Goal: Information Seeking & Learning: Find specific fact

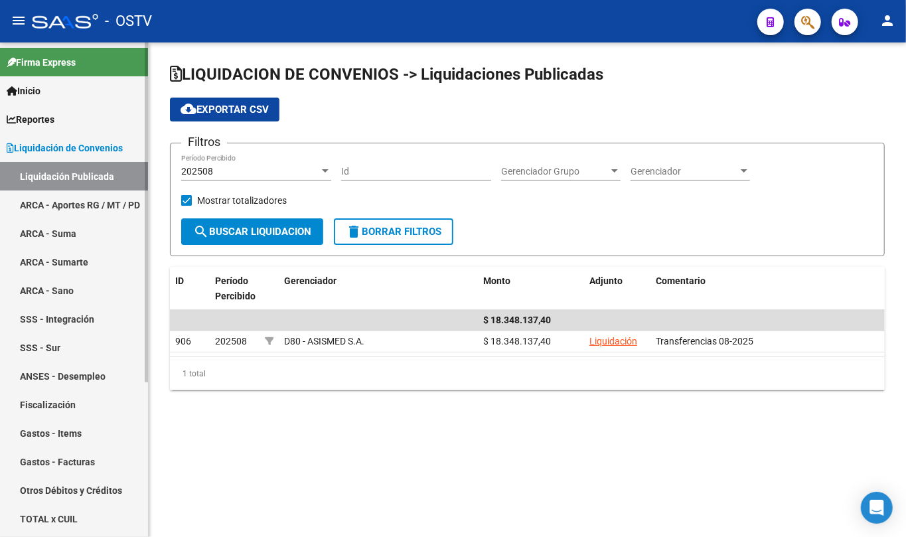
click at [44, 145] on span "Liquidación de Convenios" at bounding box center [65, 148] width 116 height 15
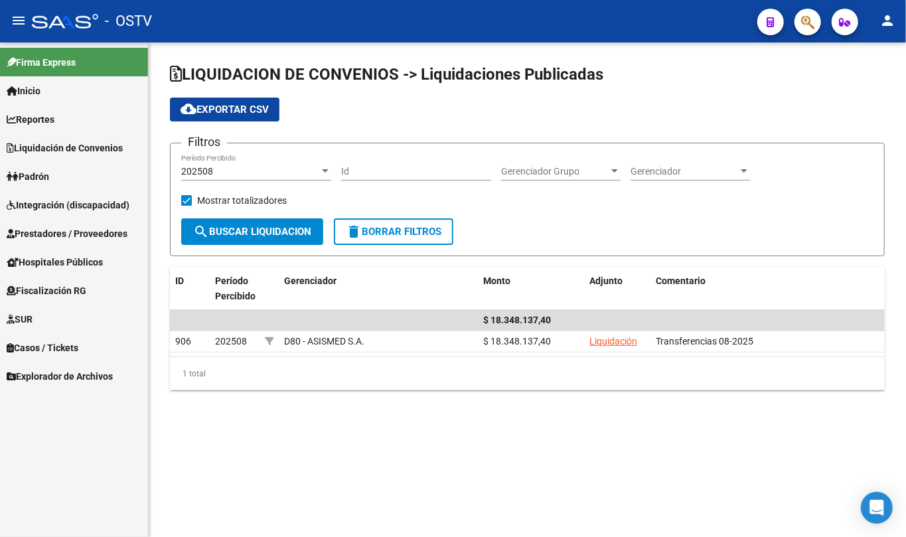
click at [43, 182] on span "Padrón" at bounding box center [28, 176] width 42 height 15
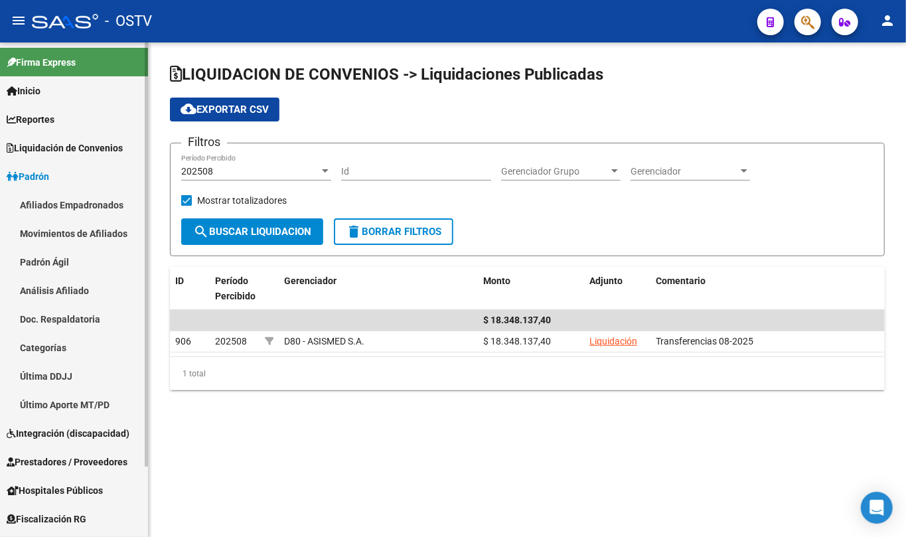
click at [65, 256] on link "Padrón Ágil" at bounding box center [74, 262] width 148 height 29
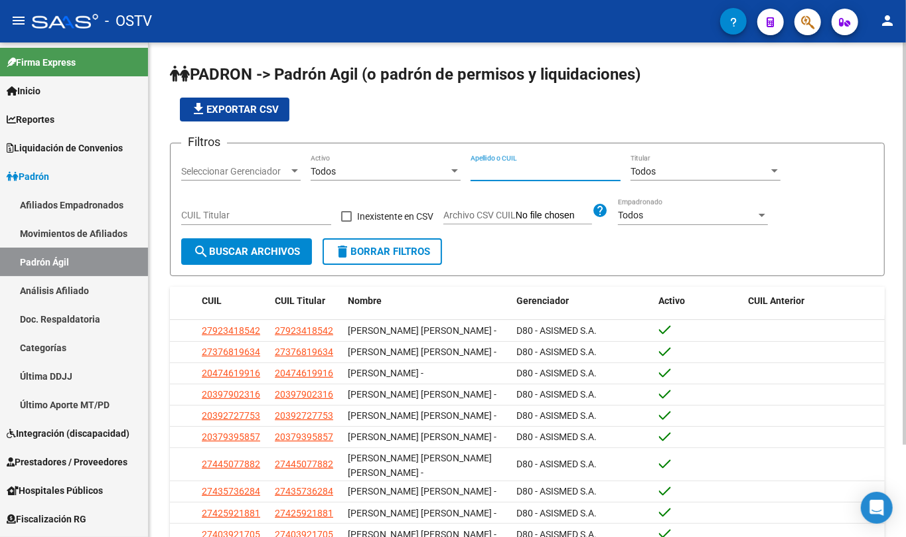
click at [531, 176] on input "Apellido o CUIL" at bounding box center [546, 171] width 150 height 11
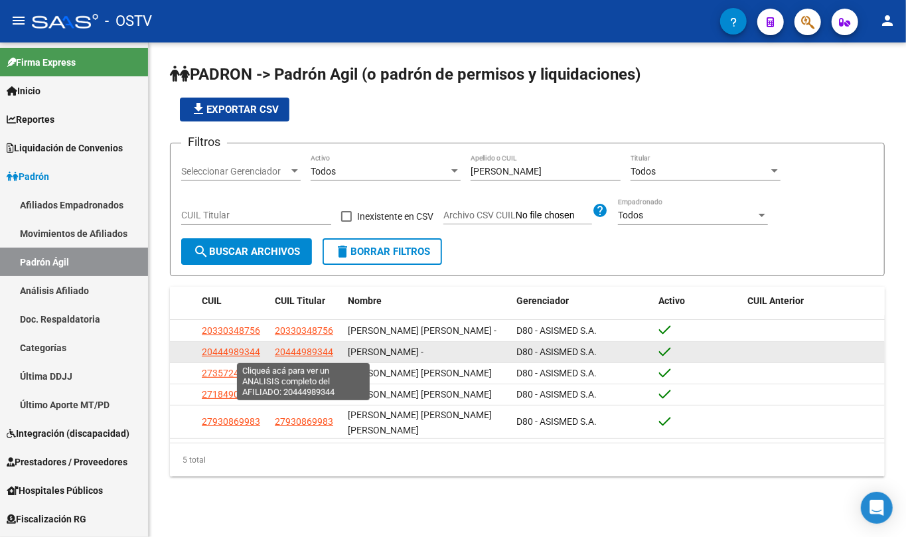
click at [327, 348] on span "20444989344" at bounding box center [304, 351] width 58 height 11
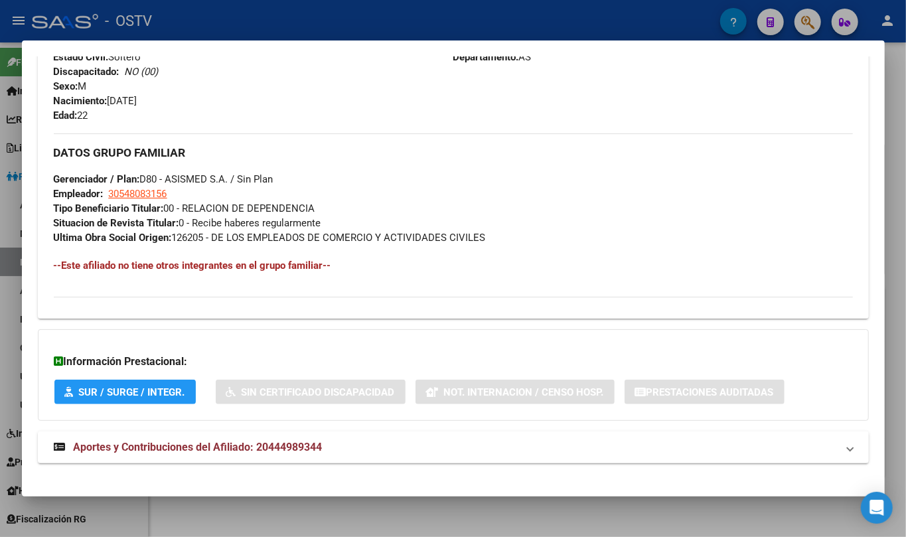
scroll to position [571, 0]
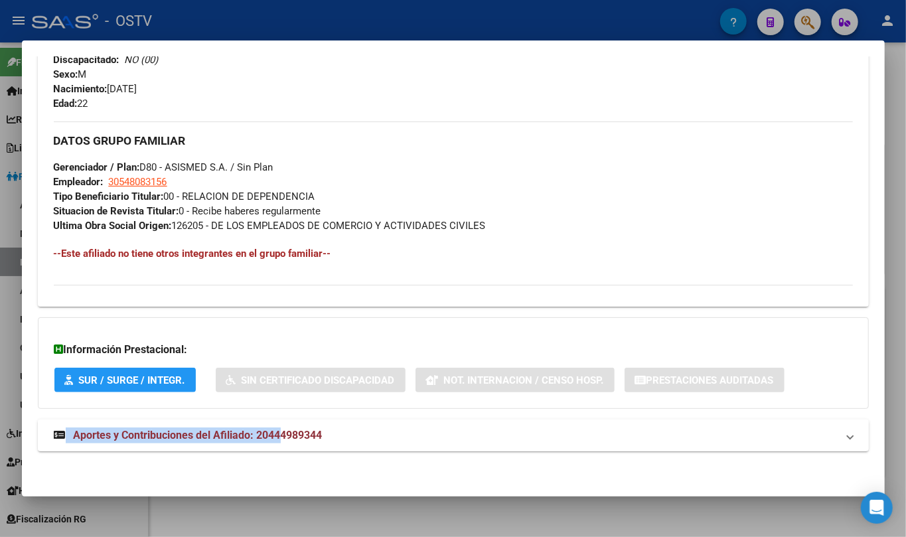
click at [279, 420] on div "DATOS PADRÓN ÁGIL: GOMEZ LUCAS NAHUEL - | ACTIVO | AFILIADO TITULAR Datos Perso…" at bounding box center [453, -1] width 831 height 933
drag, startPoint x: 288, startPoint y: 444, endPoint x: 289, endPoint y: 437, distance: 7.4
click at [289, 439] on mat-expansion-panel-header "Aportes y Contribuciones del Afiliado: 20444989344" at bounding box center [453, 436] width 831 height 32
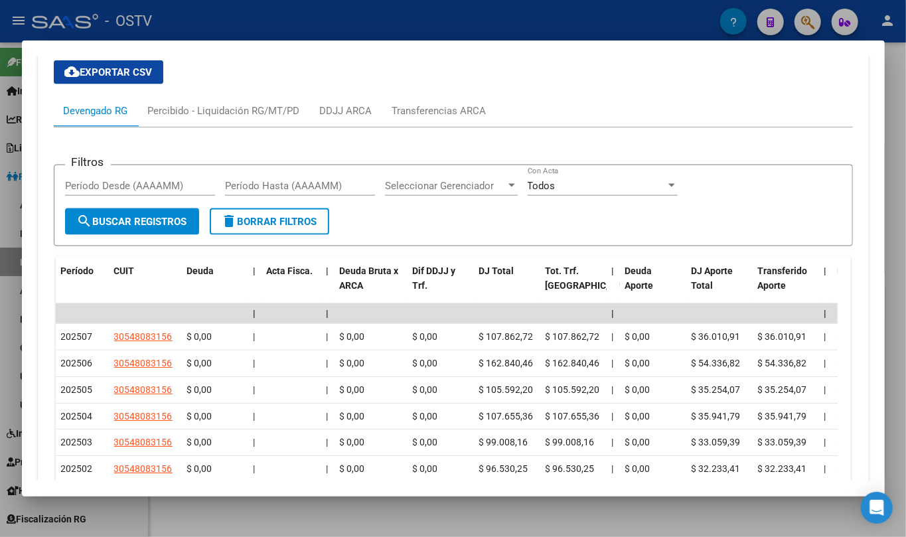
scroll to position [1081, 0]
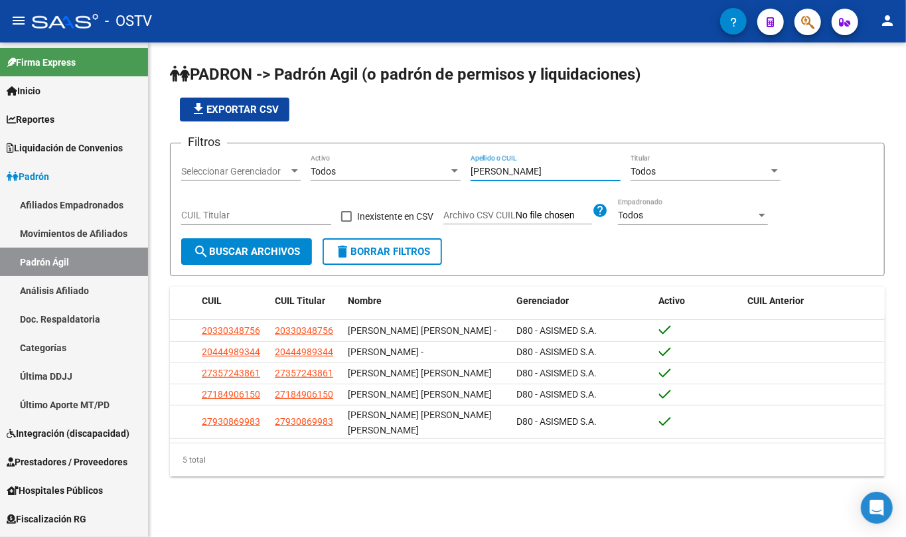
click at [481, 173] on input "gomez" at bounding box center [546, 171] width 150 height 11
click at [481, 171] on input "gomez" at bounding box center [546, 171] width 150 height 11
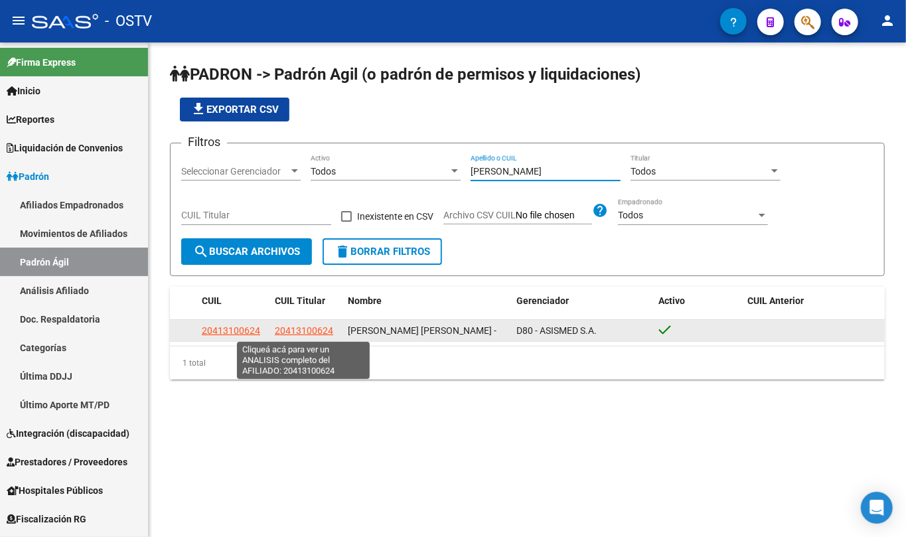
type input "zarate mauro"
click at [323, 328] on span "20413100624" at bounding box center [304, 330] width 58 height 11
type textarea "20413100624"
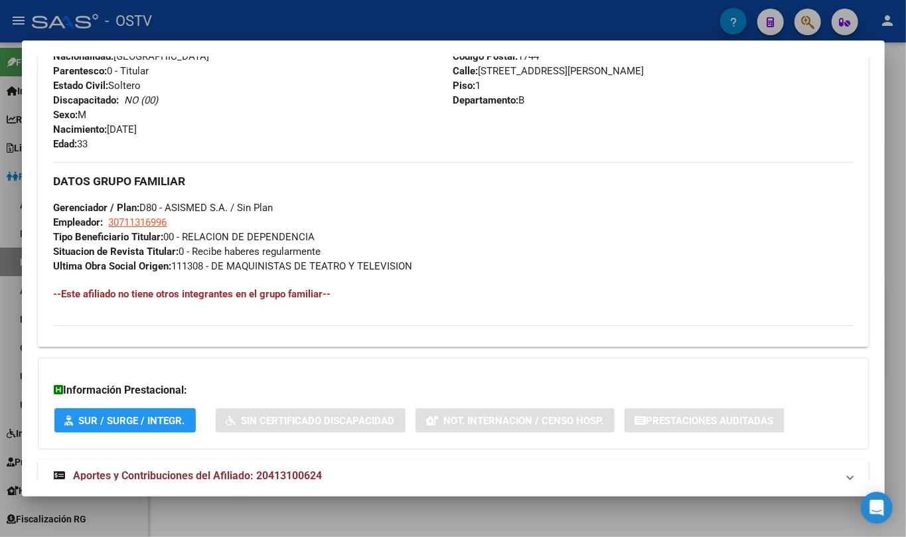
scroll to position [571, 0]
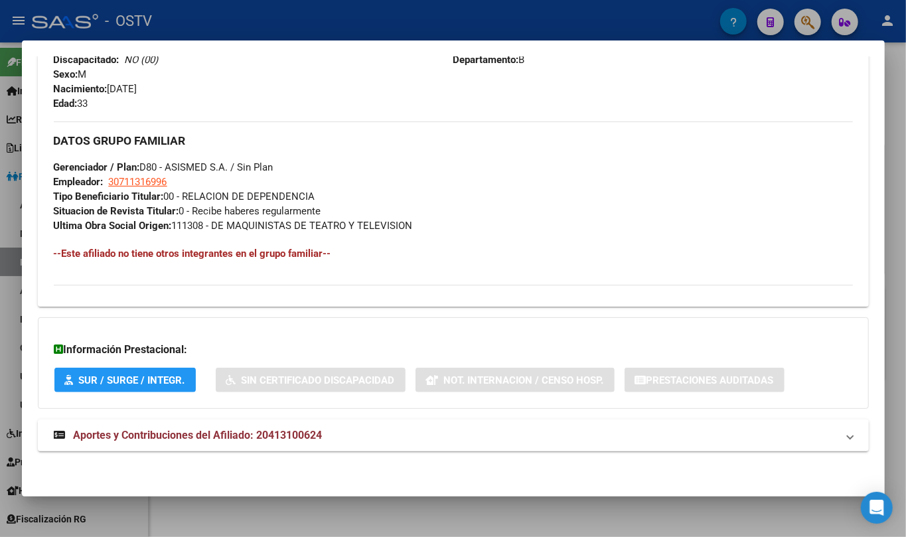
click at [307, 412] on div "DATOS PADRÓN ÁGIL: ZARATE MAURO GASTON - | ACTIVO | AFILIADO TITULAR Datos Pers…" at bounding box center [453, -1] width 831 height 933
click at [293, 431] on span "Aportes y Contribuciones del Afiliado: 20413100624" at bounding box center [198, 435] width 249 height 13
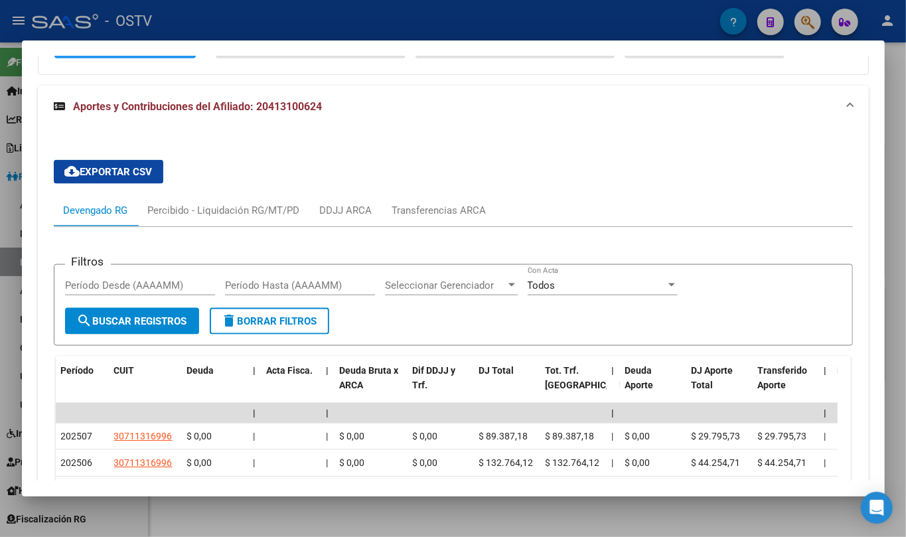
scroll to position [1081, 0]
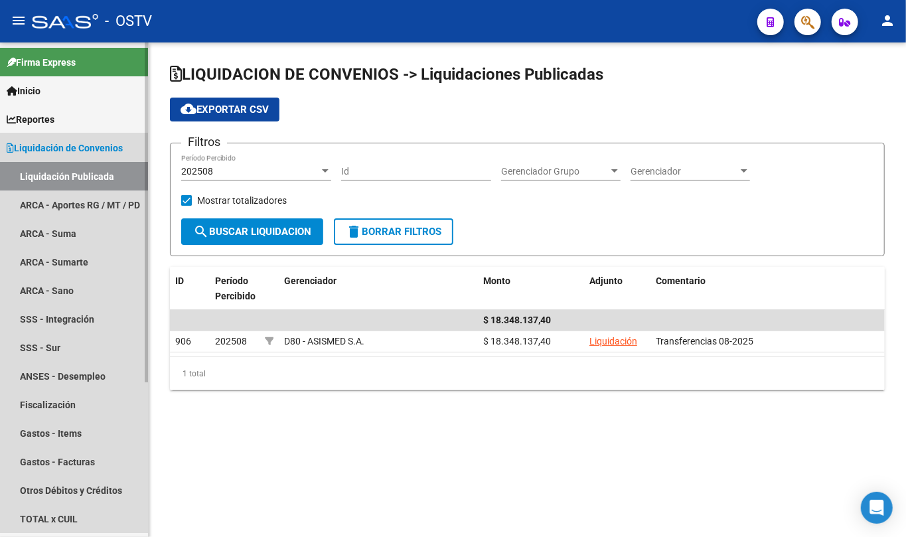
click at [41, 143] on span "Liquidación de Convenios" at bounding box center [65, 148] width 116 height 15
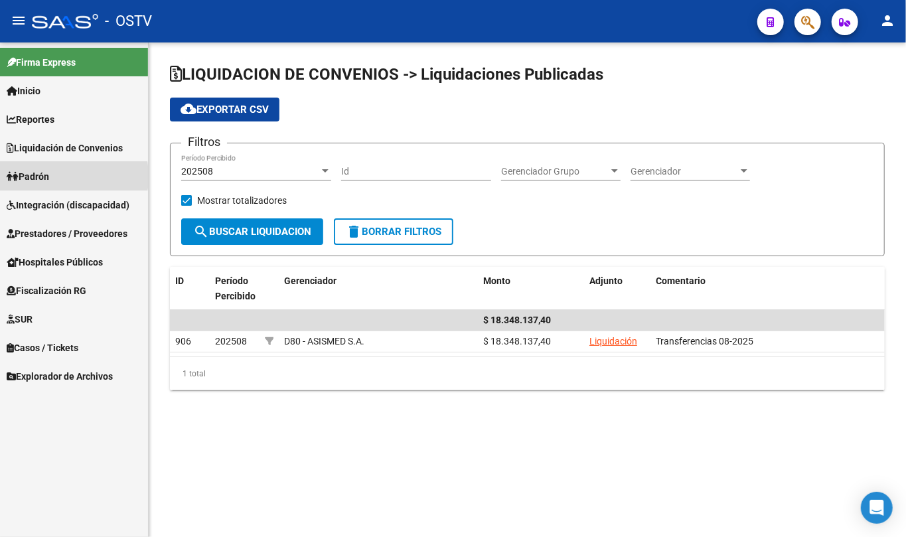
click at [43, 177] on span "Padrón" at bounding box center [28, 176] width 42 height 15
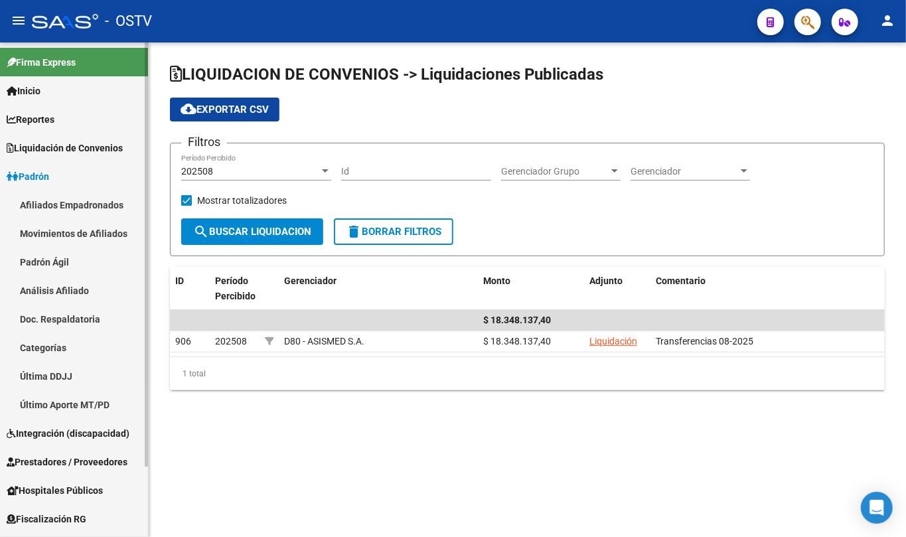
drag, startPoint x: 56, startPoint y: 256, endPoint x: 78, endPoint y: 248, distance: 23.7
click at [58, 256] on link "Padrón Ágil" at bounding box center [74, 262] width 148 height 29
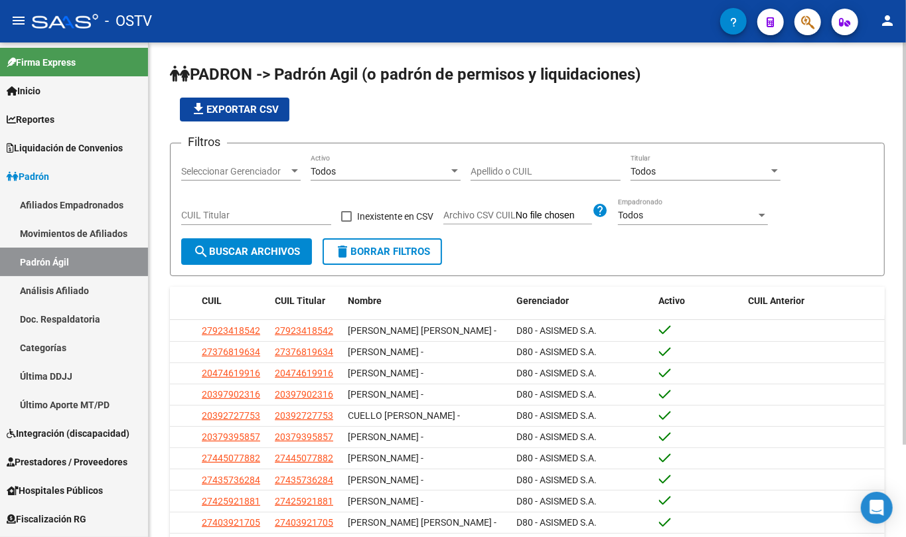
click at [540, 165] on div "Apellido o CUIL" at bounding box center [546, 167] width 150 height 27
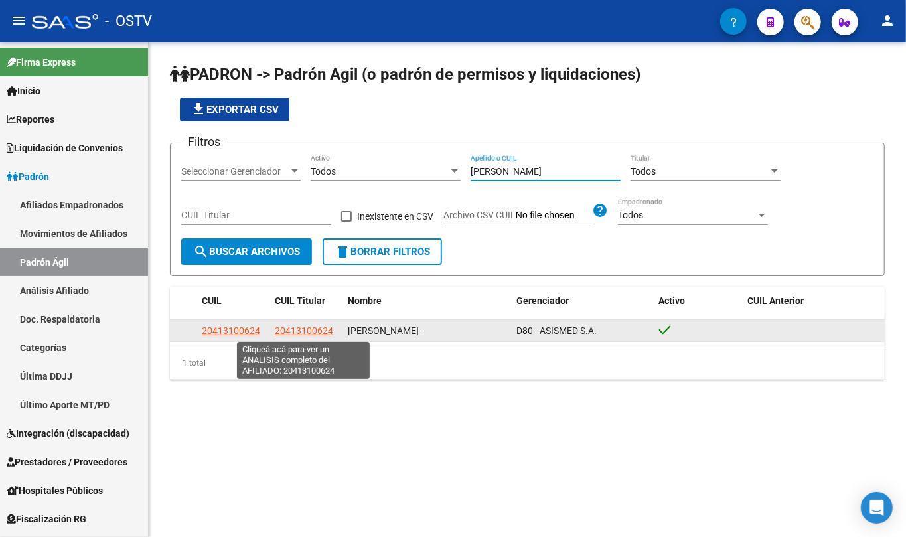
type input "[PERSON_NAME]"
click at [324, 331] on span "20413100624" at bounding box center [304, 330] width 58 height 11
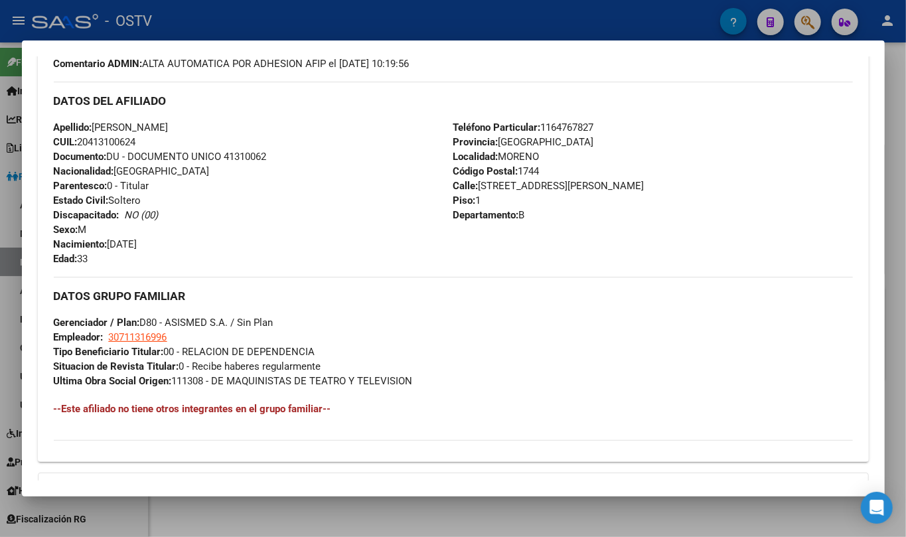
scroll to position [571, 0]
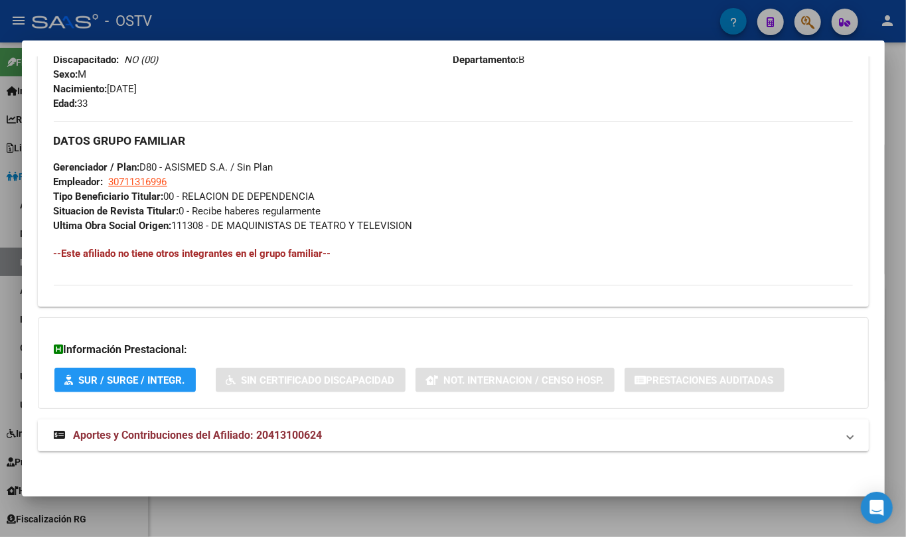
click at [289, 439] on span "Aportes y Contribuciones del Afiliado: 20413100624" at bounding box center [198, 435] width 249 height 13
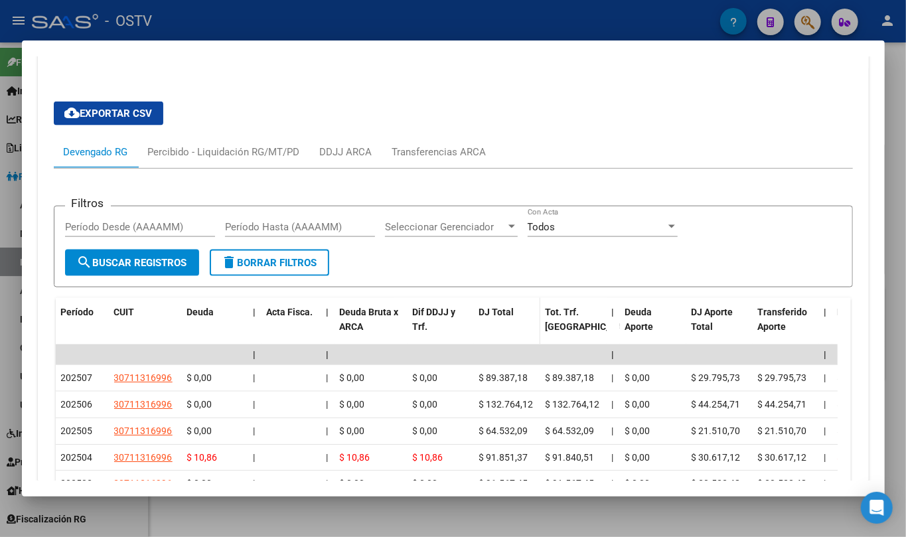
scroll to position [1120, 0]
